Goal: Find contact information: Find contact information

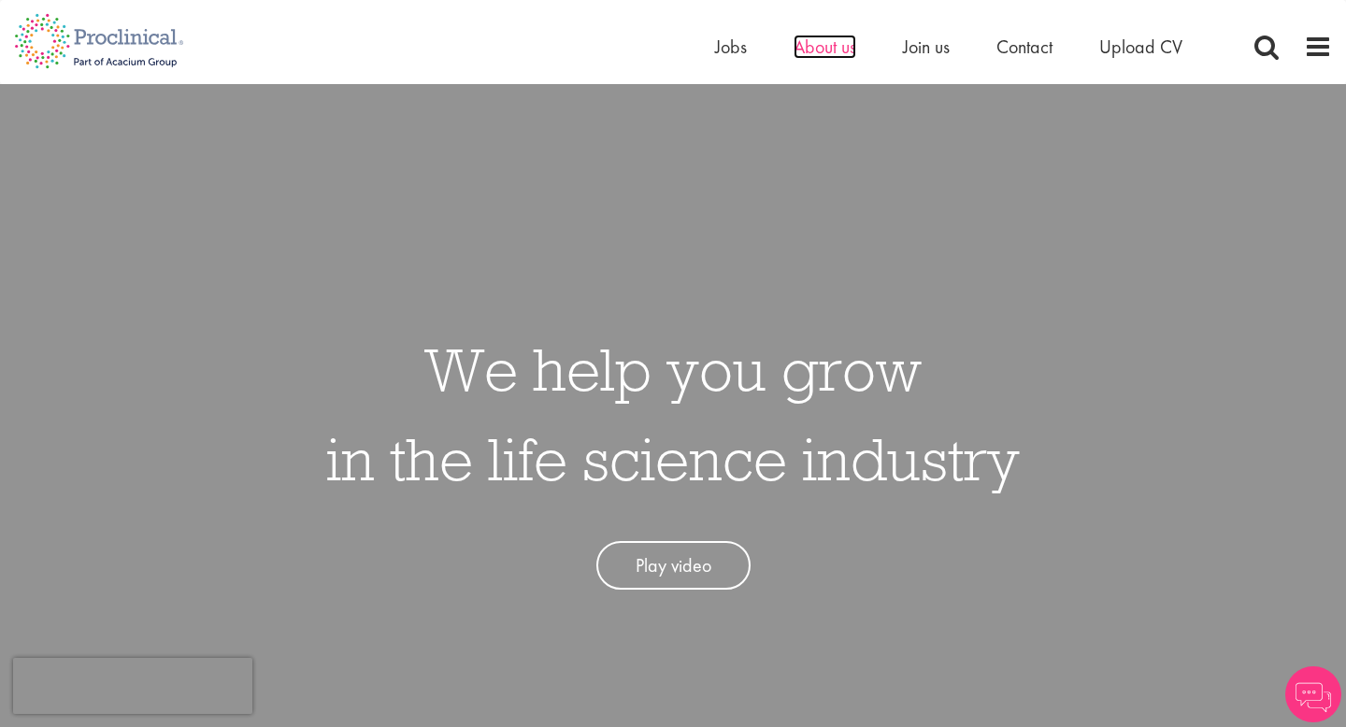
click at [836, 44] on span "About us" at bounding box center [824, 47] width 63 height 24
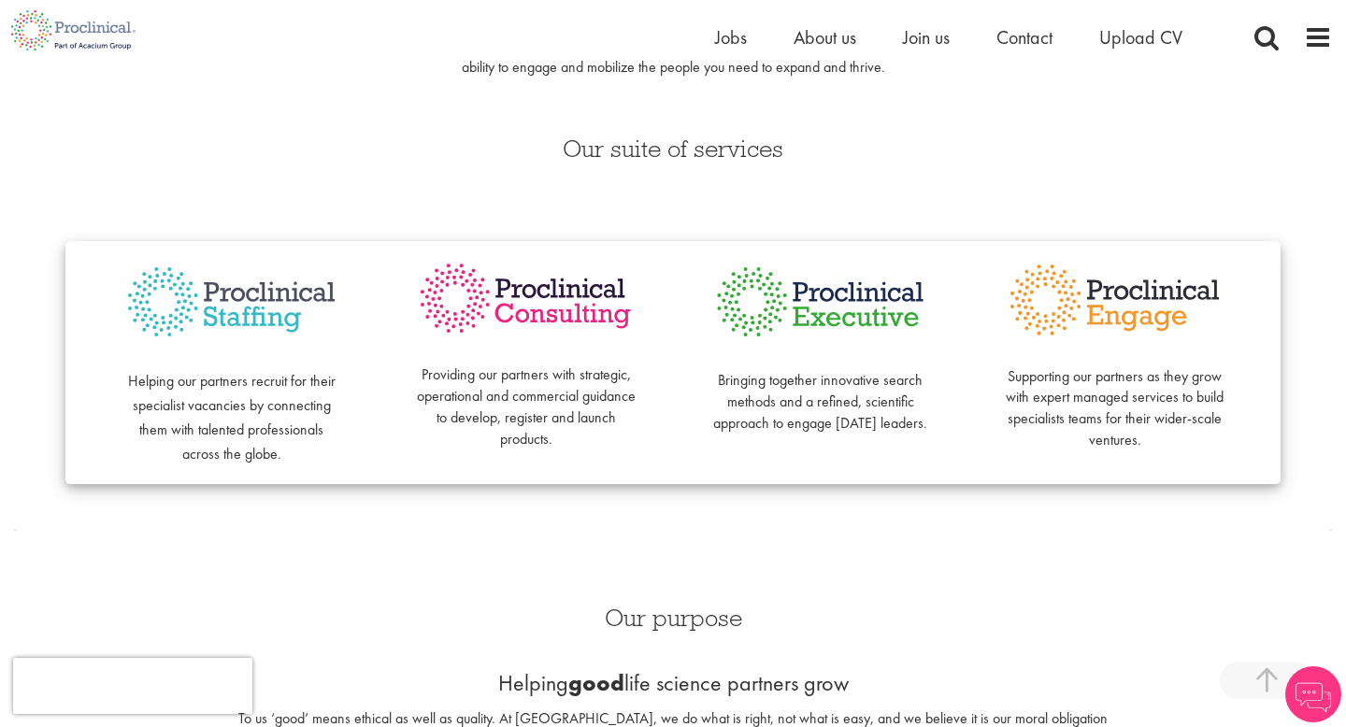
scroll to position [405, 0]
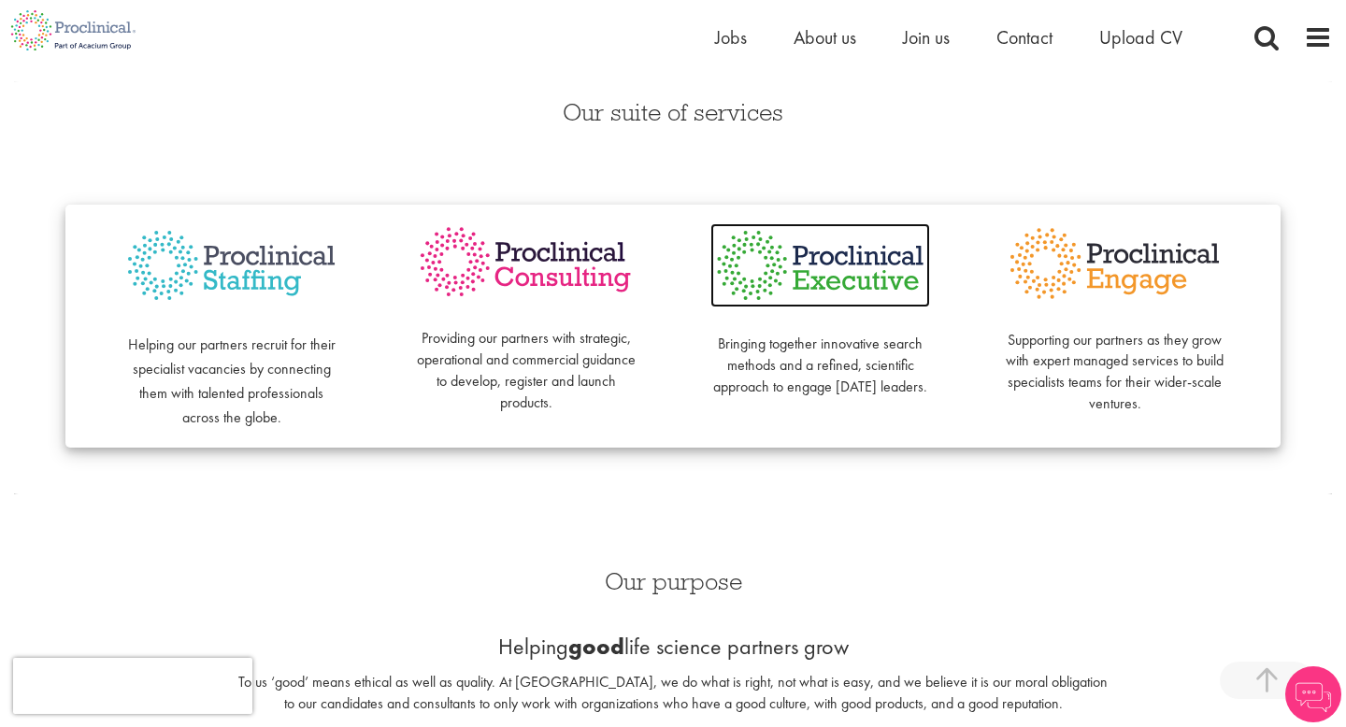
click at [849, 258] on img at bounding box center [820, 265] width 220 height 84
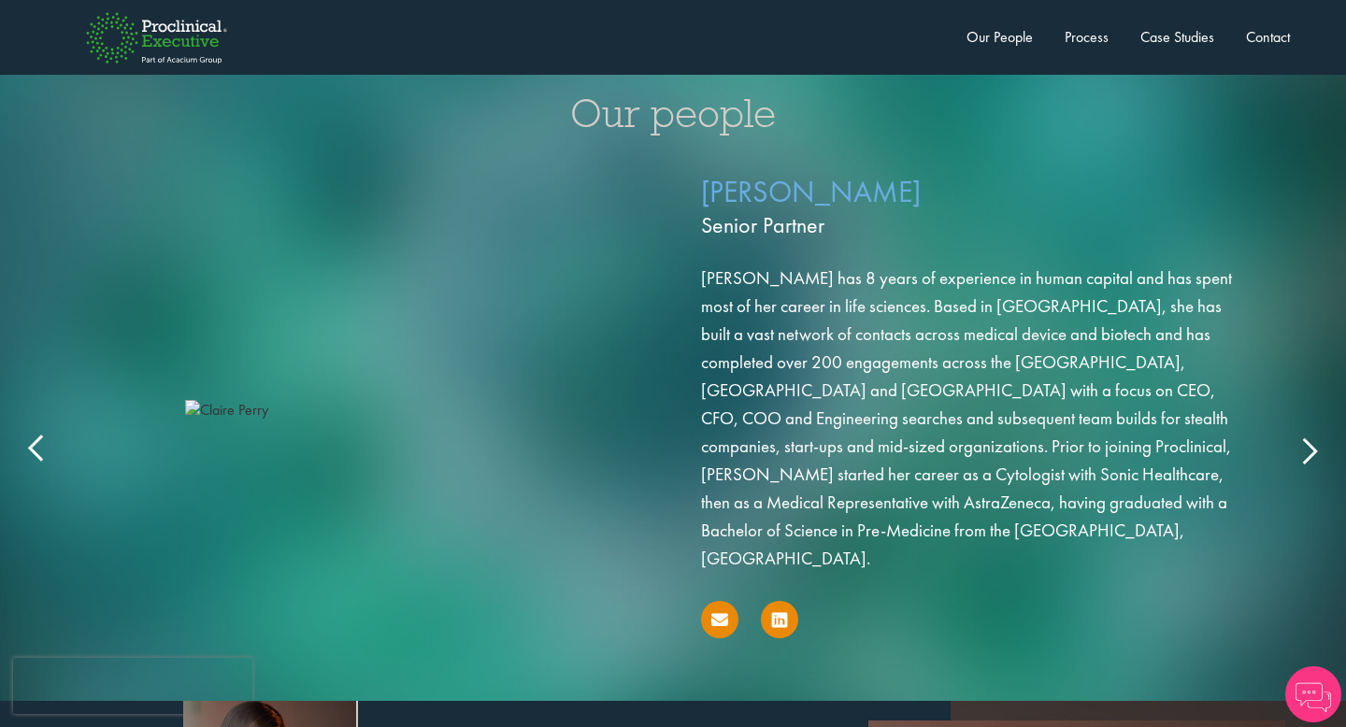
scroll to position [2987, 0]
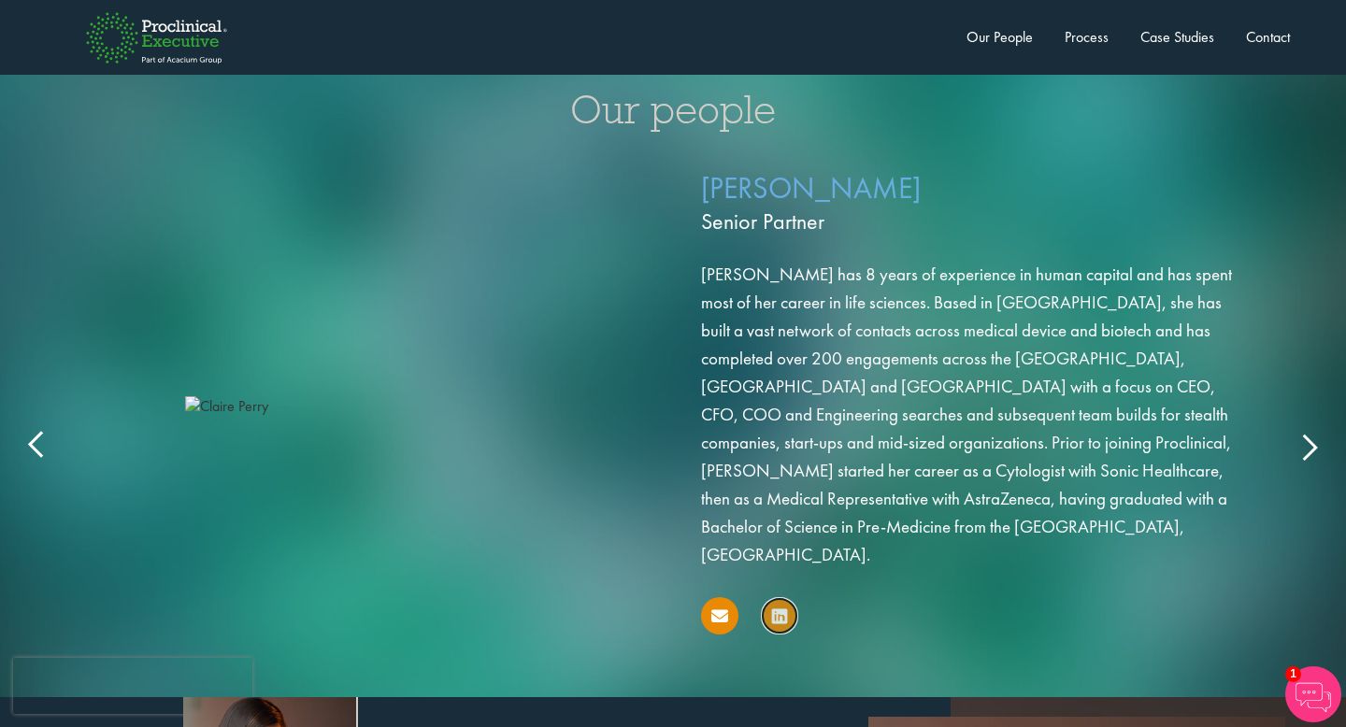
click at [783, 606] on icon at bounding box center [779, 615] width 15 height 18
click at [1308, 446] on icon at bounding box center [1308, 446] width 0 height 0
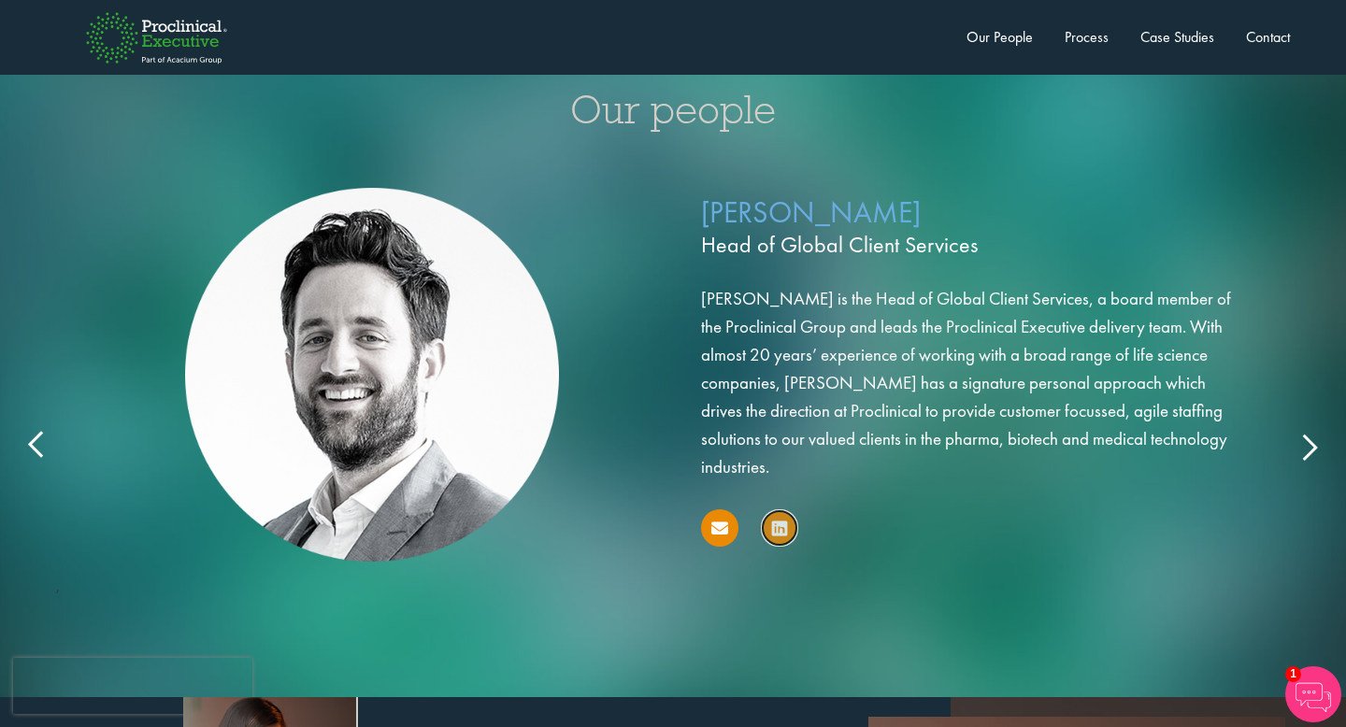
click at [779, 519] on icon at bounding box center [779, 528] width 15 height 18
click at [1316, 416] on div "[PERSON_NAME] Head of Global Client Services [PERSON_NAME] is the Head of Globa…" at bounding box center [673, 406] width 1308 height 496
click at [1308, 446] on icon at bounding box center [1308, 446] width 0 height 0
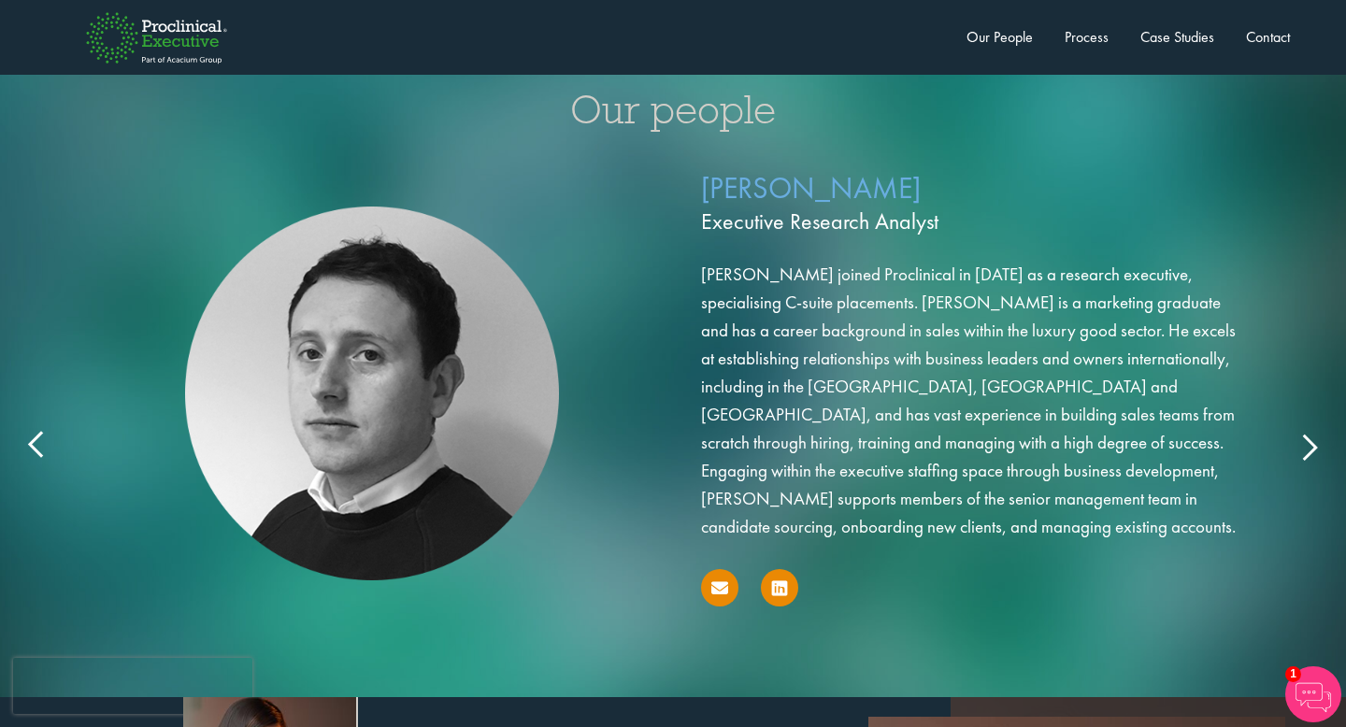
click at [1313, 418] on div "[PERSON_NAME] Executive Research Analyst [PERSON_NAME] joined Proclinical in [D…" at bounding box center [673, 413] width 1308 height 511
click at [1313, 419] on div "[PERSON_NAME] Executive Research Analyst [PERSON_NAME] joined Proclinical in [D…" at bounding box center [673, 413] width 1308 height 511
click at [1308, 446] on icon at bounding box center [1308, 446] width 0 height 0
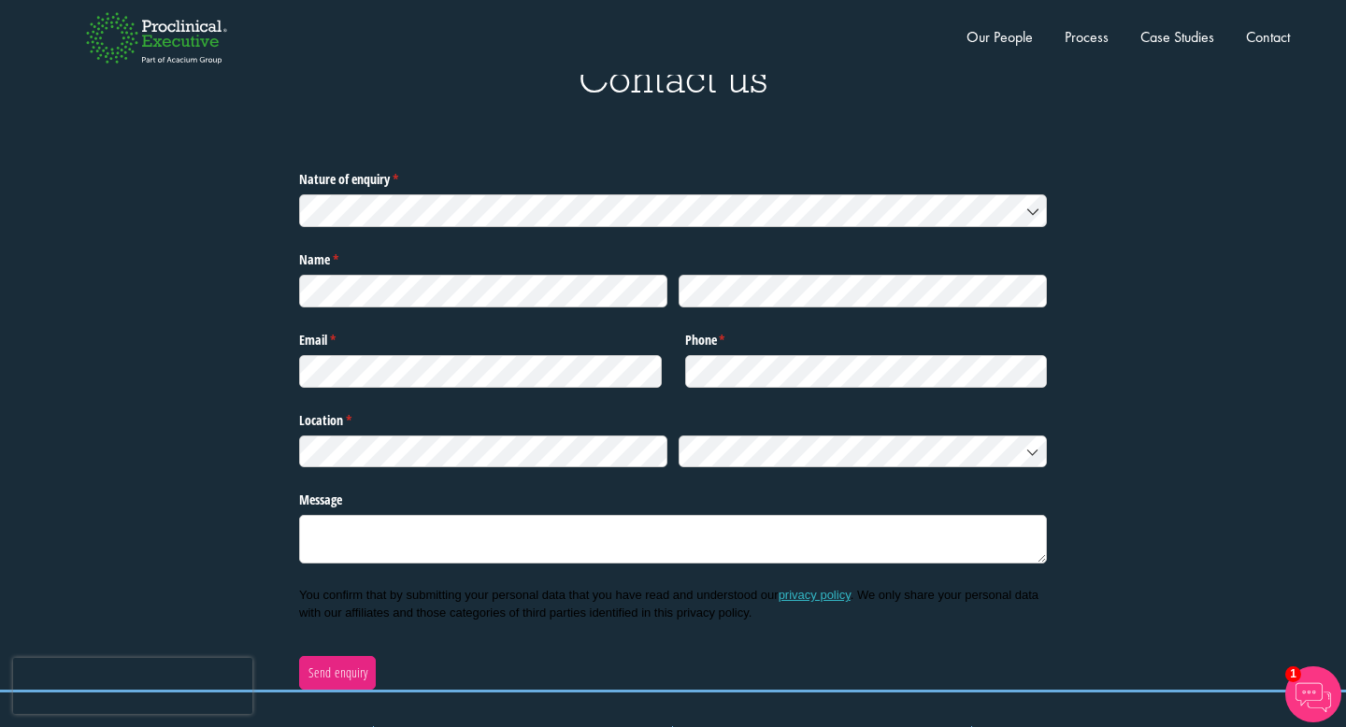
scroll to position [6115, 0]
